Goal: Communication & Community: Answer question/provide support

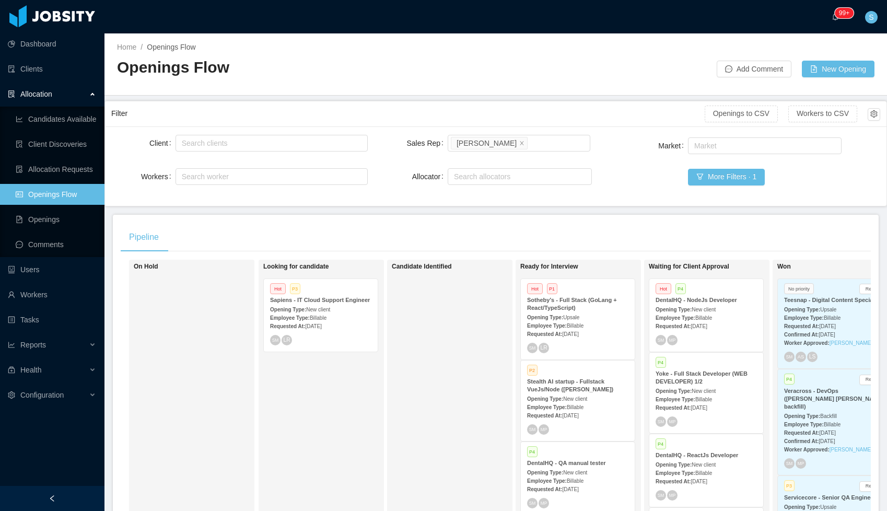
scroll to position [0, 170]
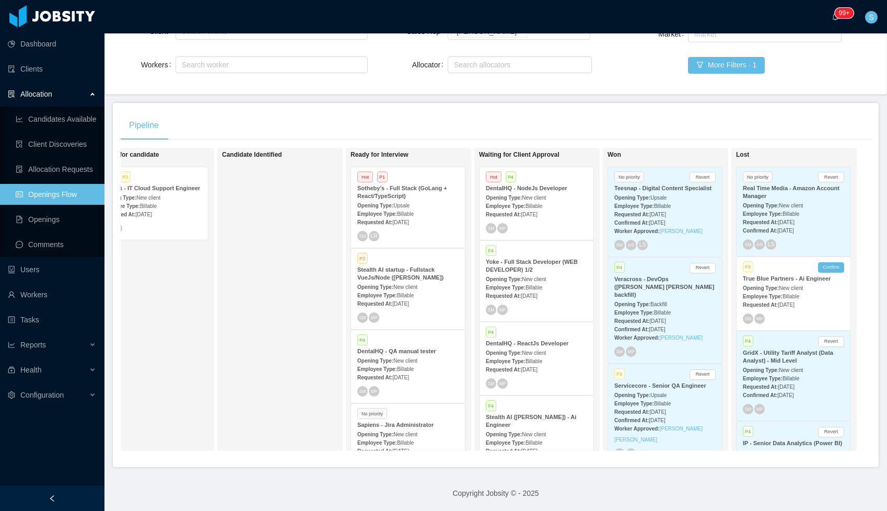
click at [540, 193] on div "Opening Type: New client" at bounding box center [536, 197] width 101 height 11
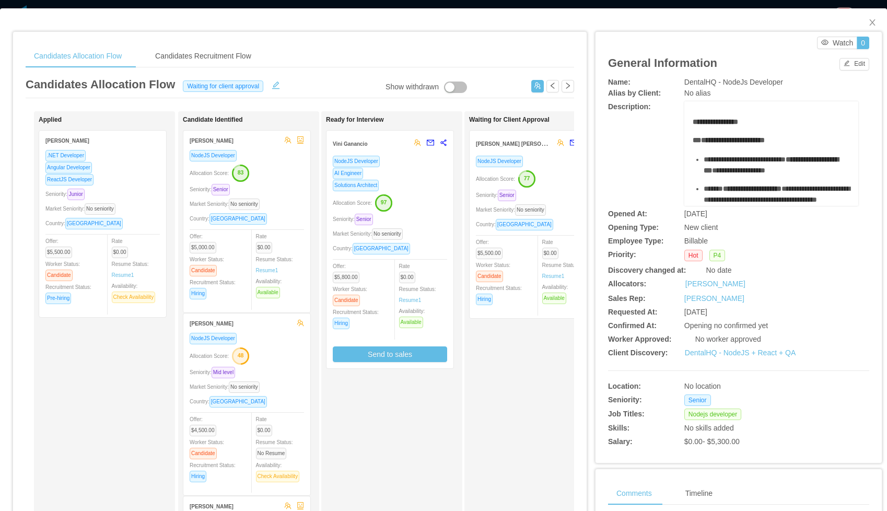
click at [413, 180] on div "Solutions Architect" at bounding box center [390, 185] width 114 height 12
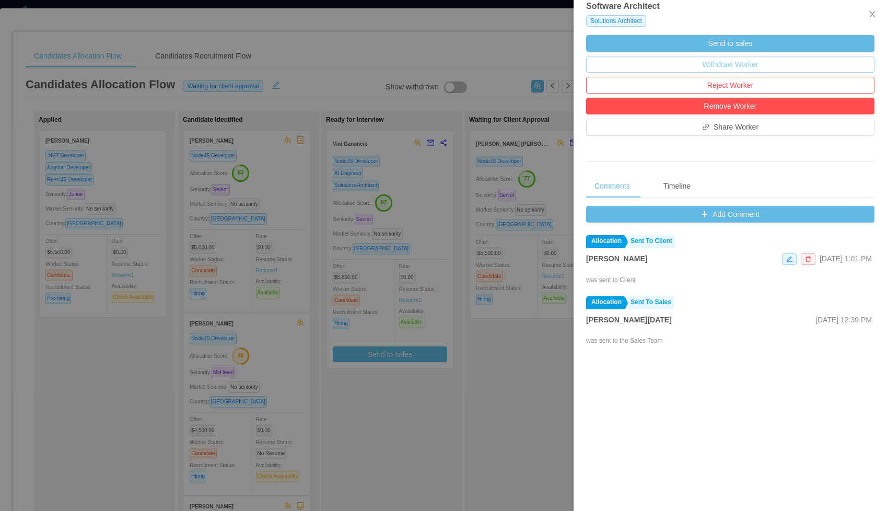
scroll to position [328, 0]
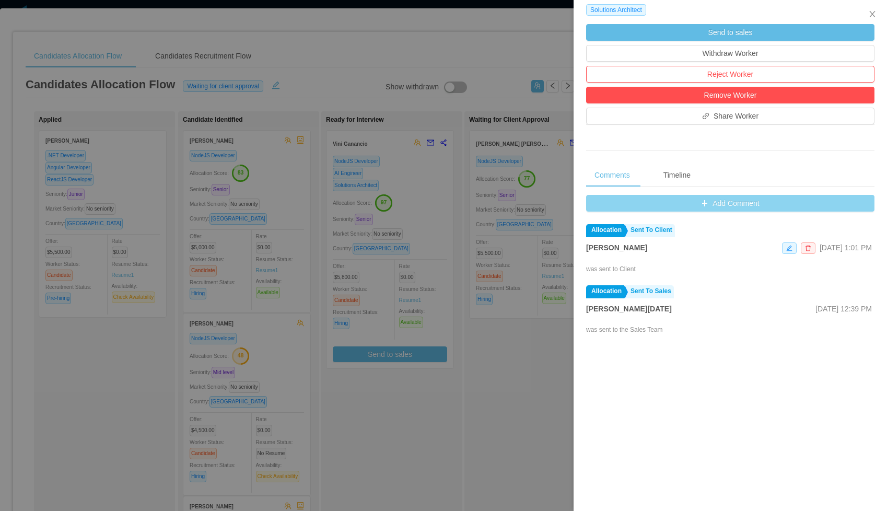
click at [736, 202] on button "Add Comment" at bounding box center [730, 203] width 288 height 17
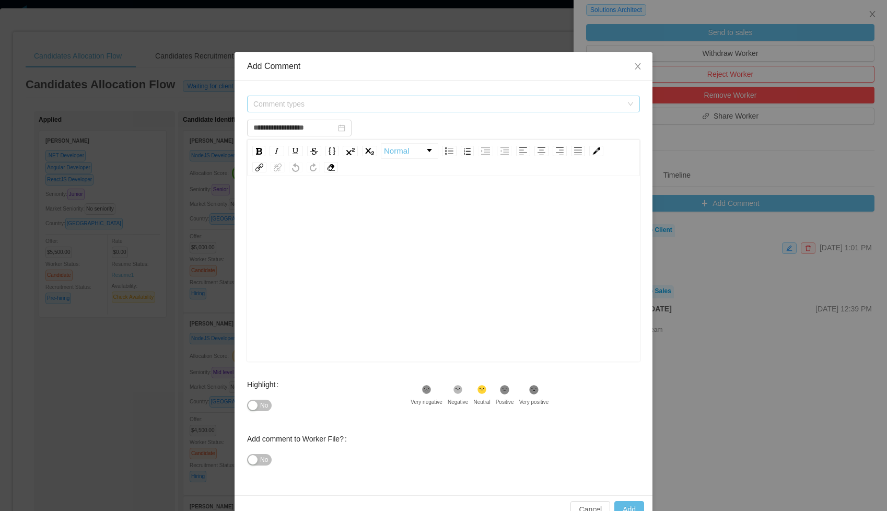
click at [456, 101] on span "Comment types" at bounding box center [437, 104] width 369 height 10
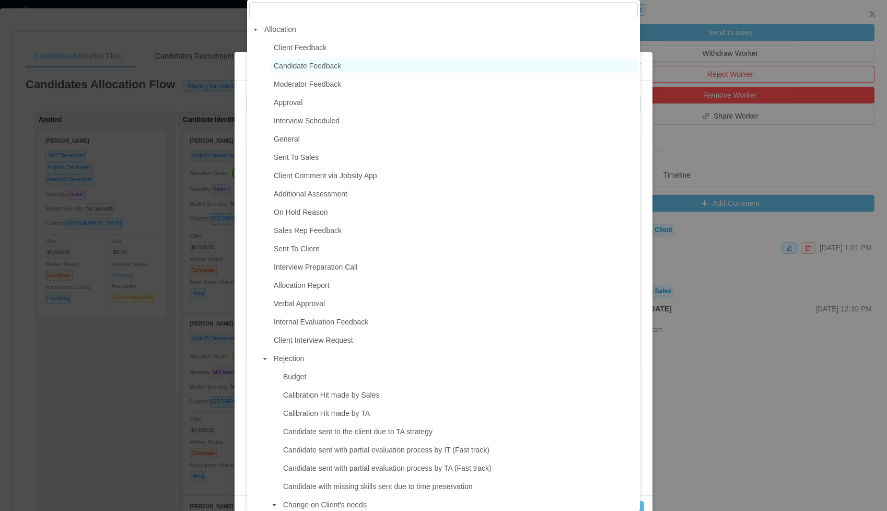
type input "**********"
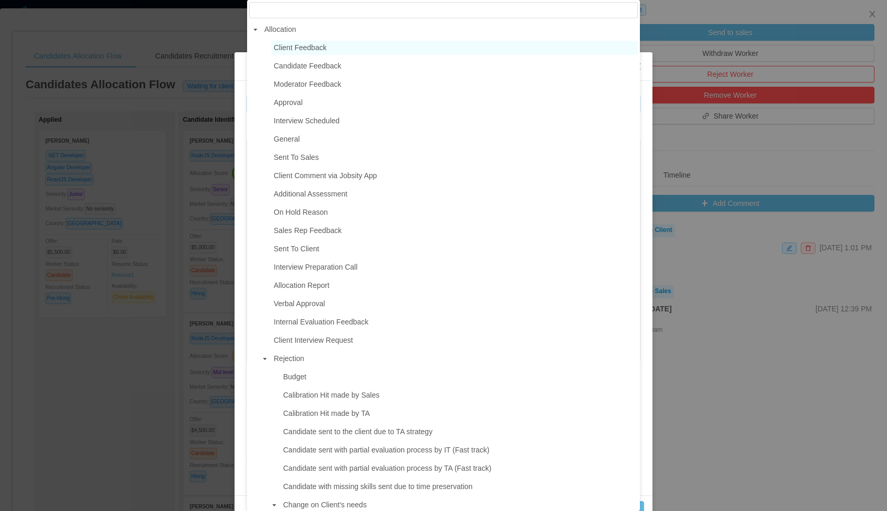
click at [326, 48] on span "Client Feedback" at bounding box center [300, 47] width 53 height 8
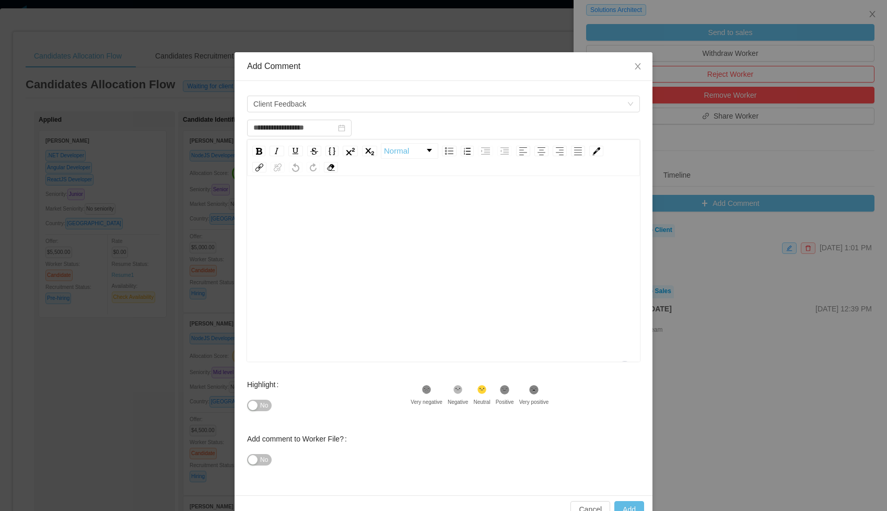
click at [349, 232] on div "To enrich screen reader interactions, please activate Accessibility in Grammarl…" at bounding box center [443, 285] width 376 height 183
paste div "To enrich screen reader interactions, please activate Accessibility in Grammarl…"
type input "**********"
click at [620, 508] on button "Add" at bounding box center [629, 509] width 30 height 17
